Goal: Transaction & Acquisition: Book appointment/travel/reservation

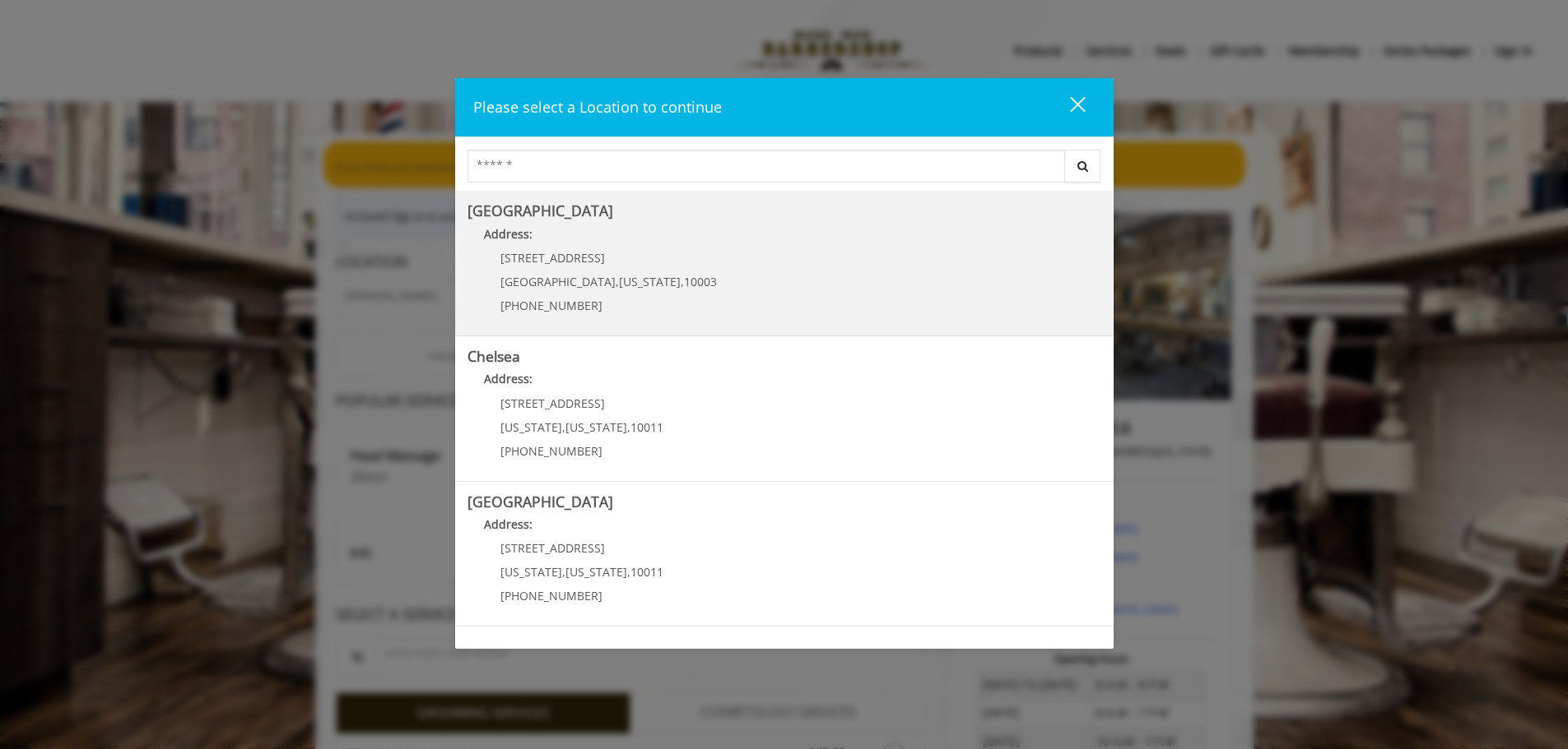
click at [657, 250] on Village "Address:" at bounding box center [784, 238] width 634 height 27
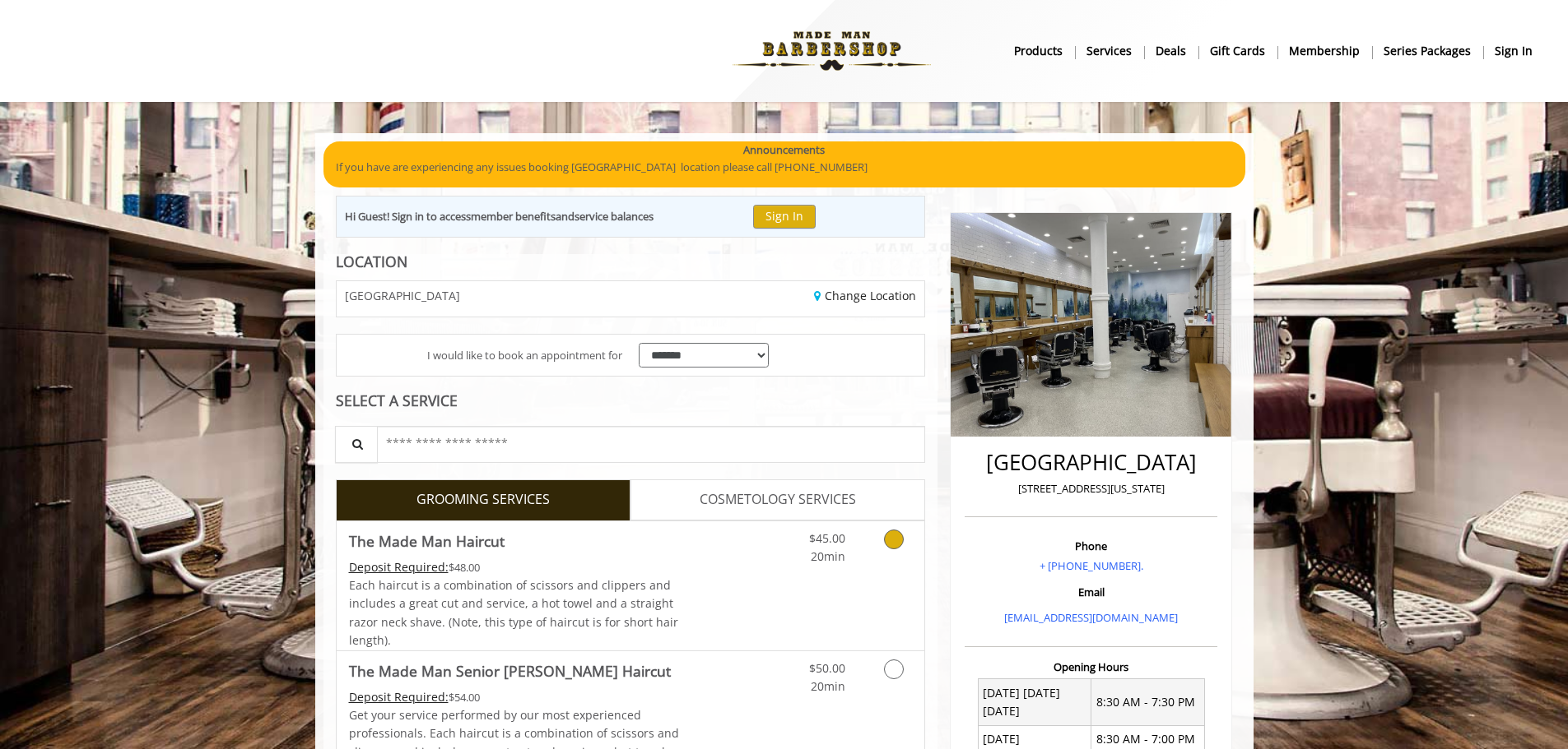
click at [740, 620] on link "Discounted Price" at bounding box center [728, 585] width 98 height 129
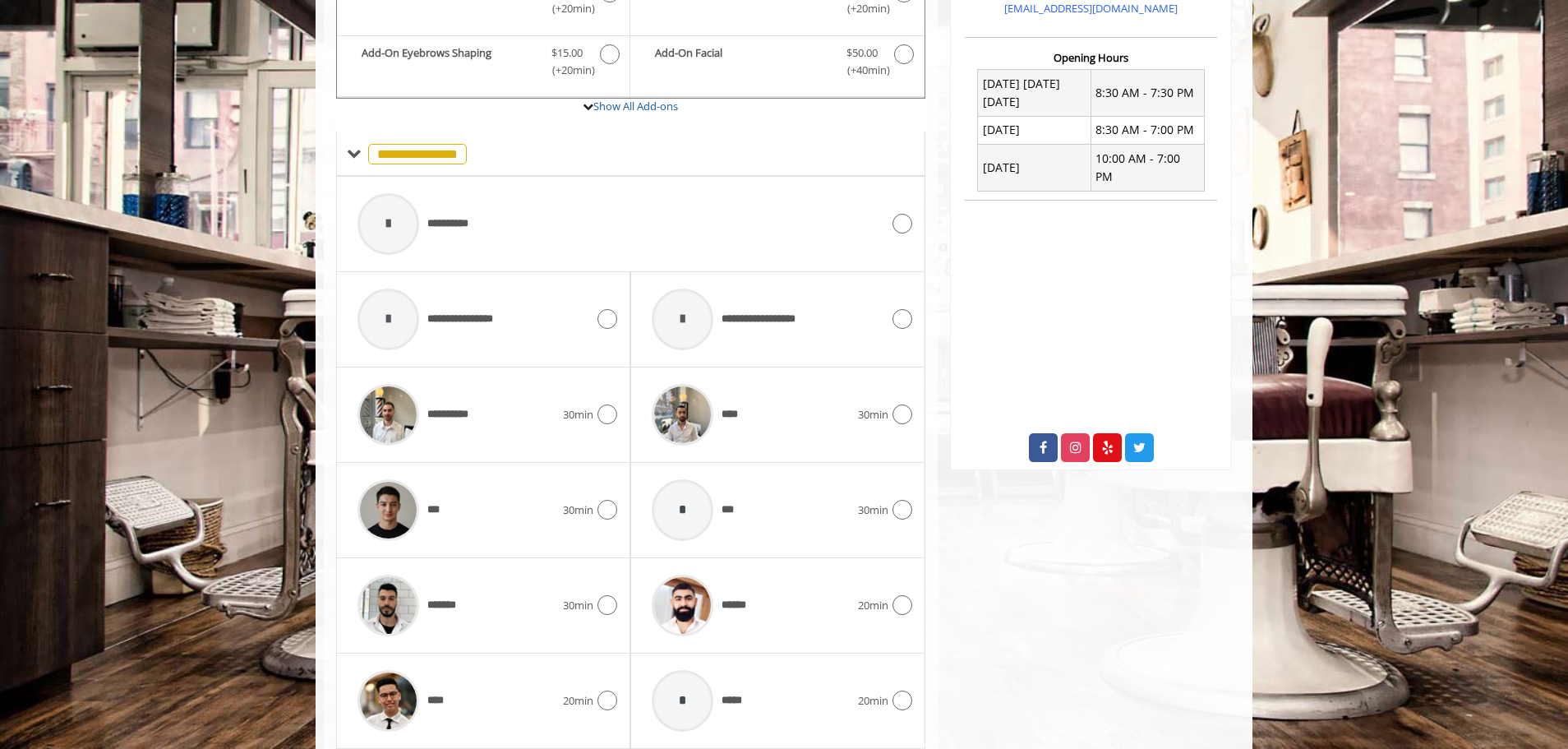
scroll to position [639, 0]
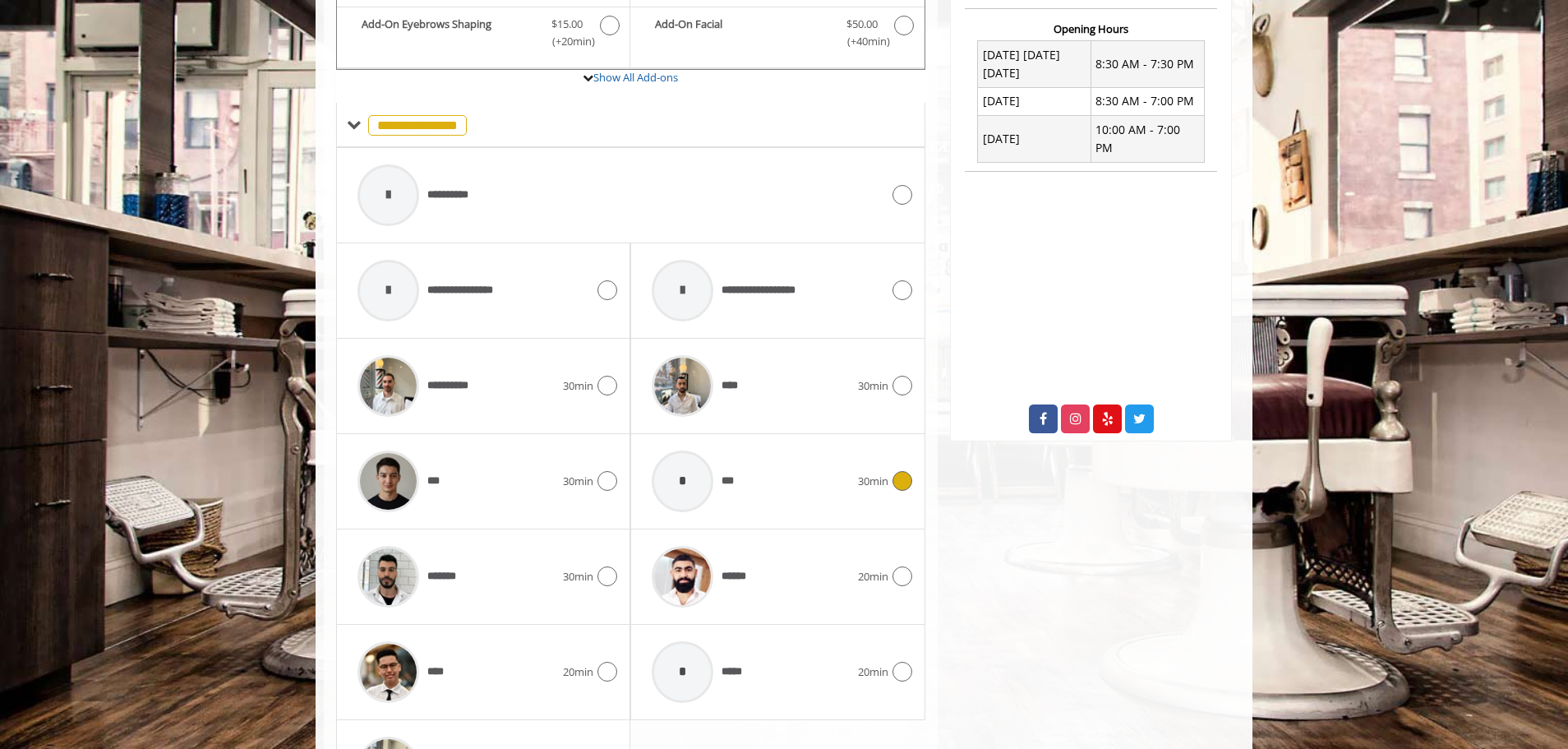
click at [883, 487] on span "30min" at bounding box center [873, 482] width 31 height 18
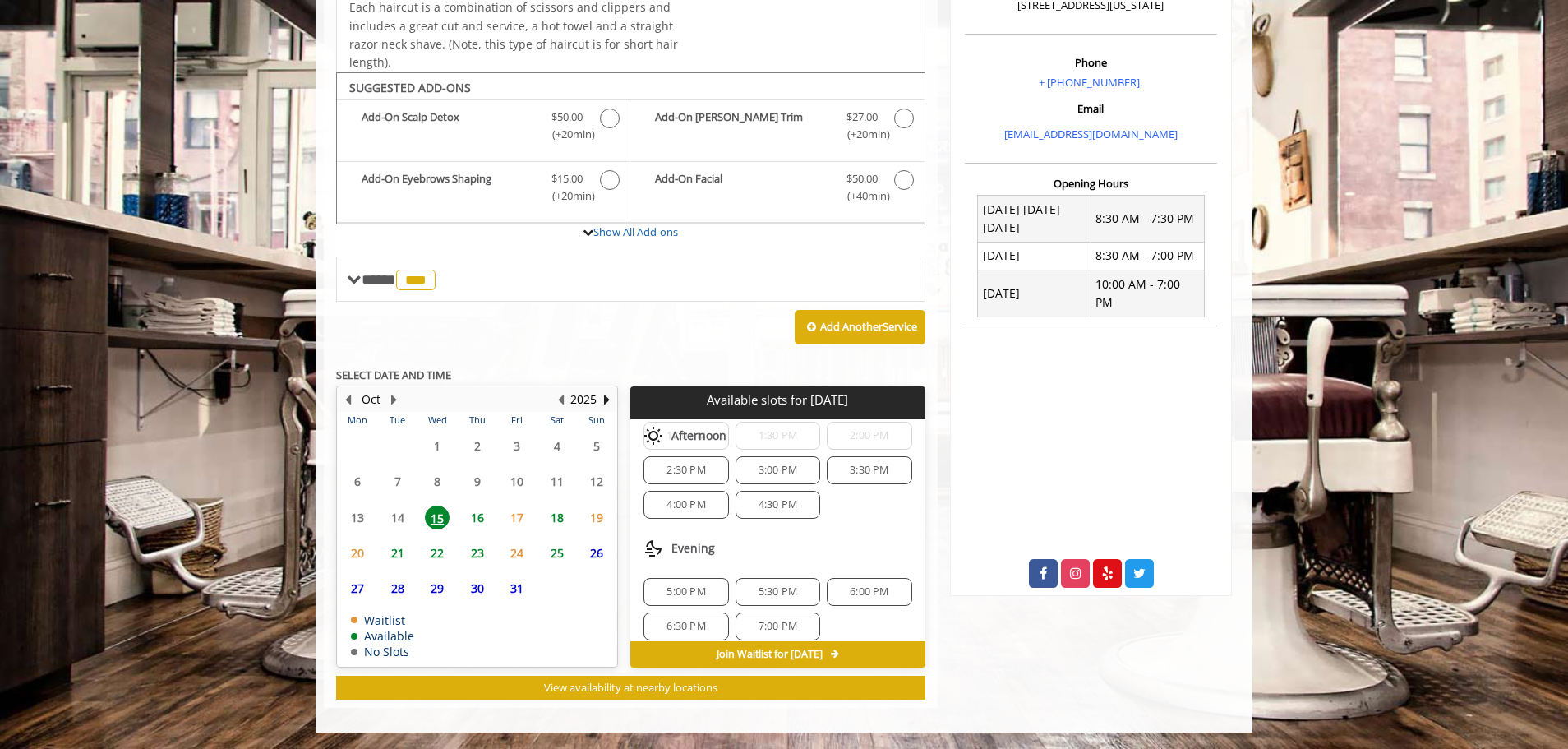
scroll to position [56, 0]
click at [470, 510] on span "16" at bounding box center [477, 517] width 25 height 24
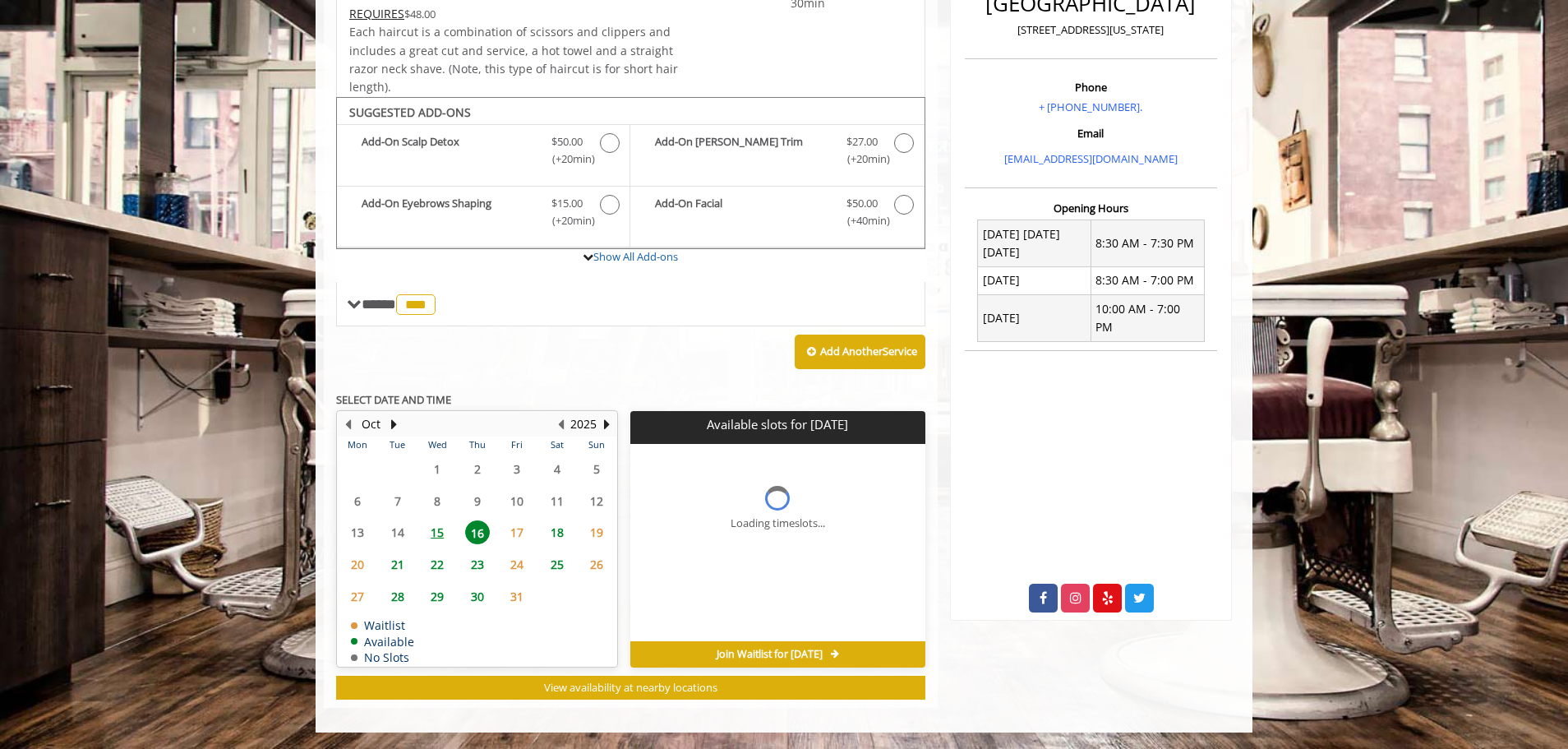
scroll to position [0, 0]
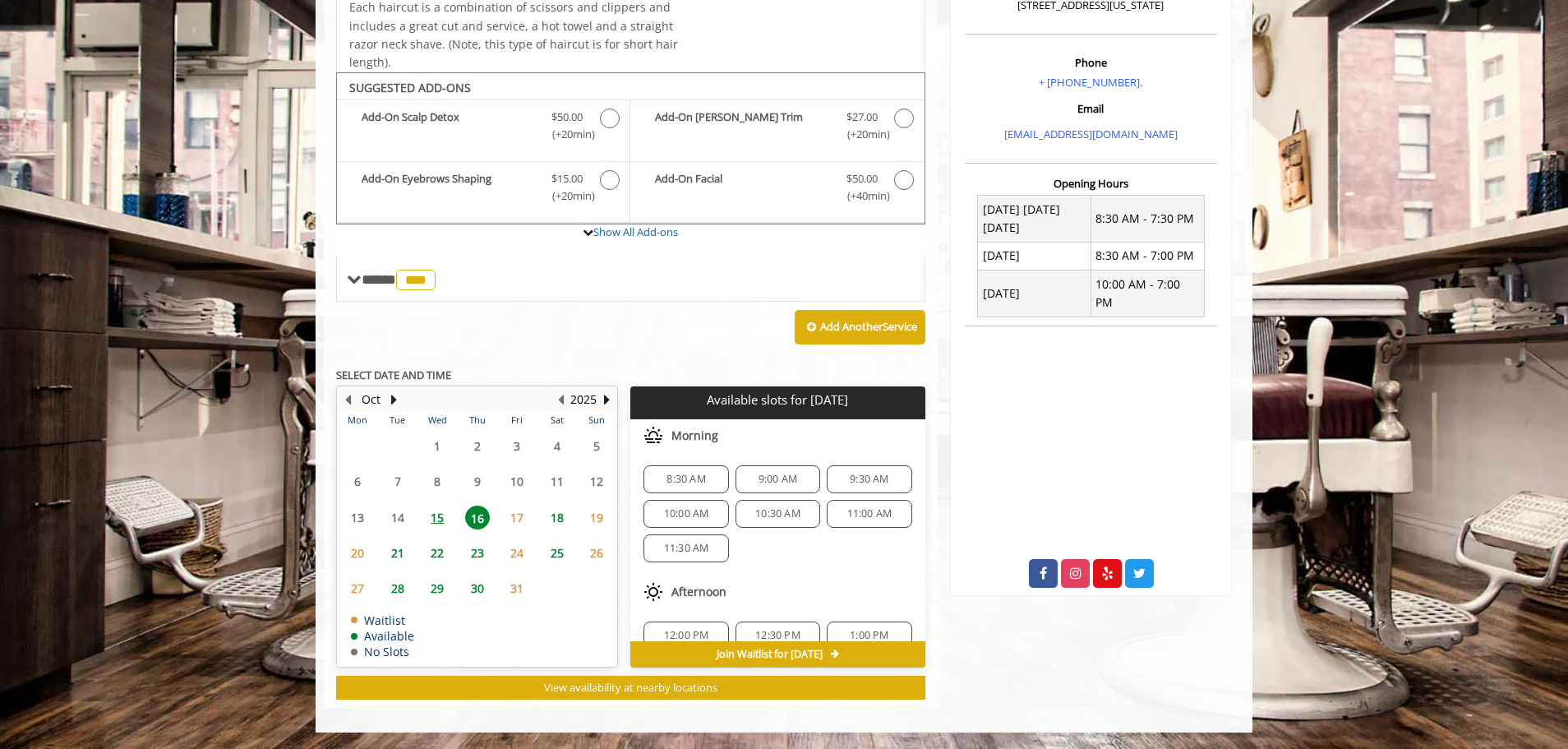
click at [441, 519] on span "15" at bounding box center [436, 517] width 25 height 24
